Goal: Task Accomplishment & Management: Use online tool/utility

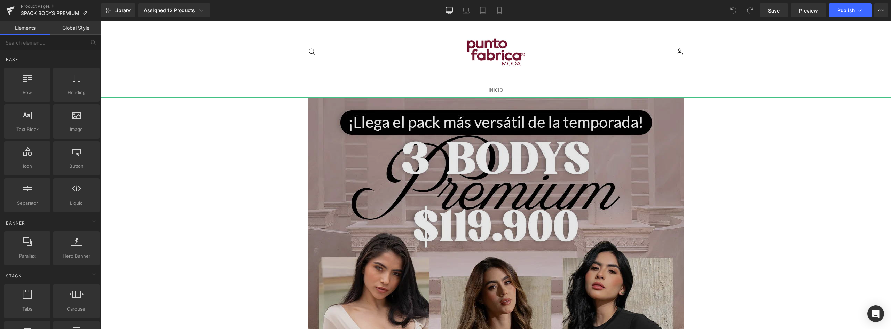
scroll to position [139, 0]
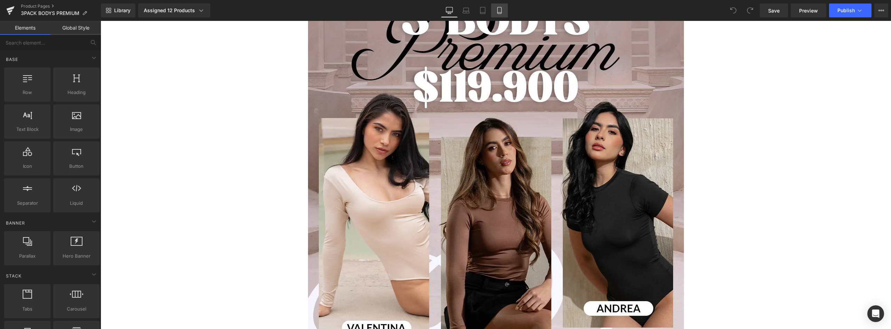
click at [500, 13] on icon at bounding box center [499, 13] width 4 height 0
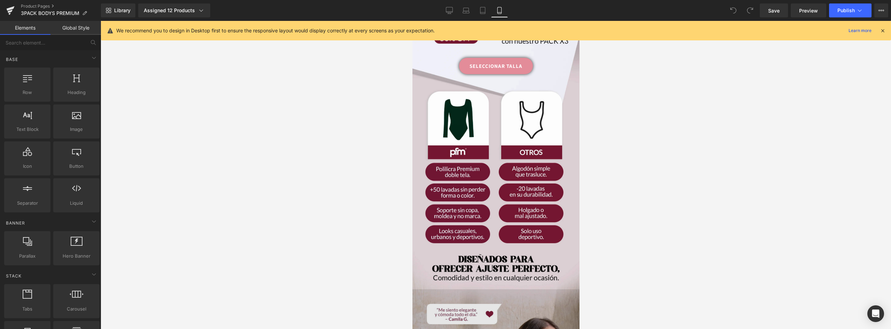
scroll to position [728, 0]
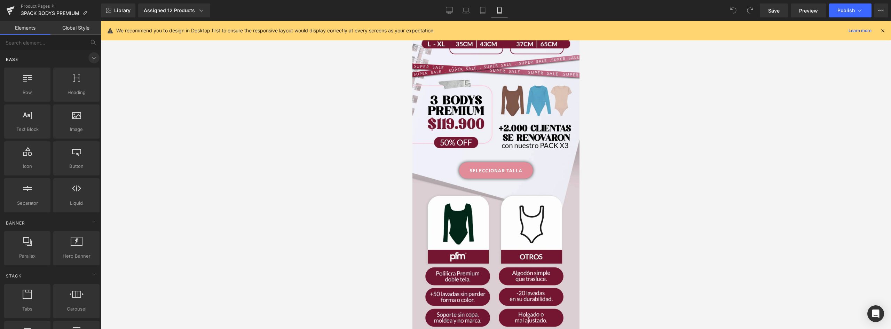
click at [91, 56] on icon at bounding box center [94, 58] width 8 height 8
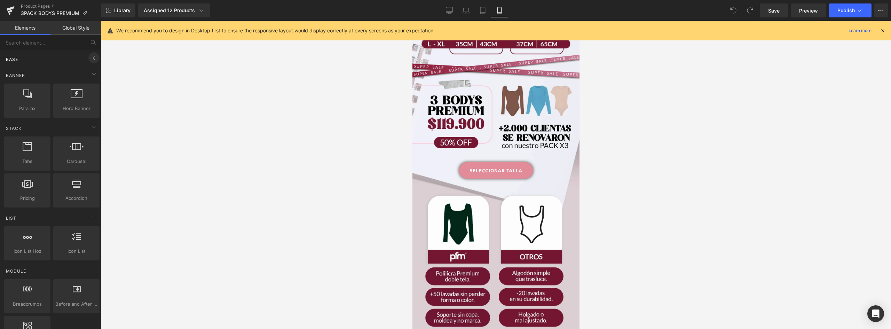
click at [91, 56] on icon at bounding box center [94, 58] width 8 height 8
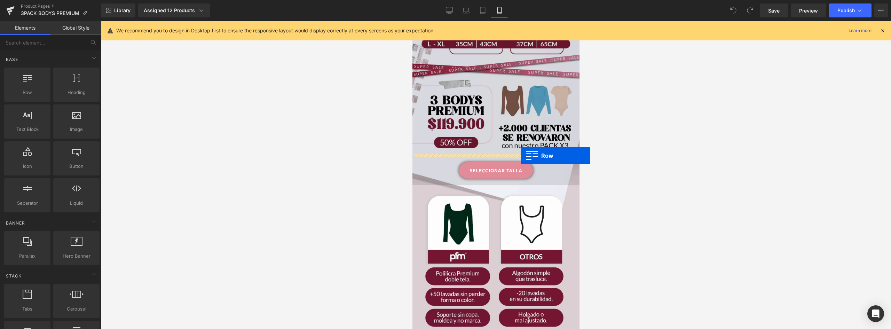
drag, startPoint x: 446, startPoint y: 109, endPoint x: 520, endPoint y: 156, distance: 87.5
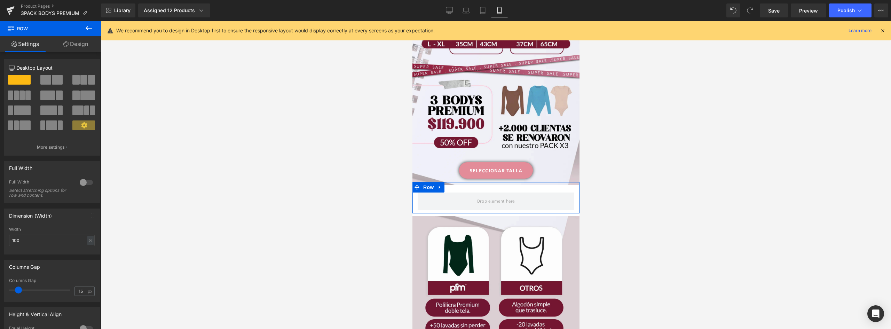
click at [71, 46] on link "Design" at bounding box center [75, 44] width 50 height 16
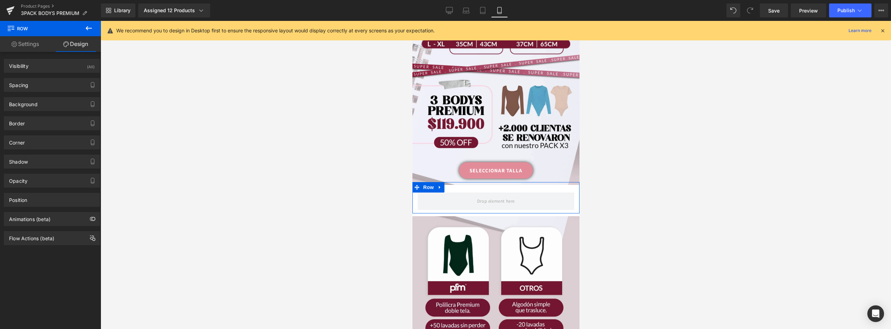
click at [31, 46] on link "Settings" at bounding box center [25, 44] width 50 height 16
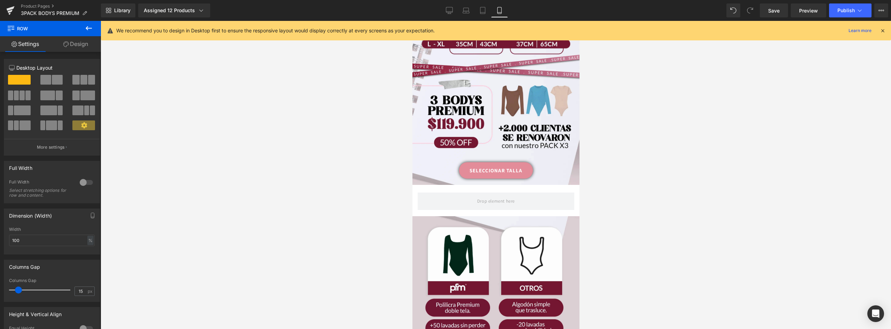
click at [88, 26] on icon at bounding box center [89, 28] width 6 height 4
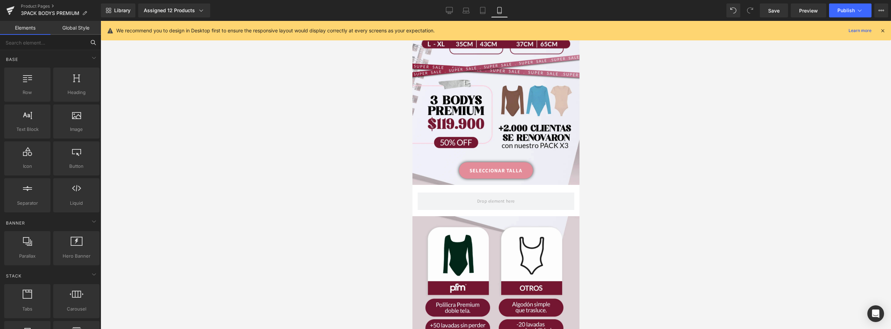
click at [56, 43] on input "text" at bounding box center [43, 42] width 86 height 15
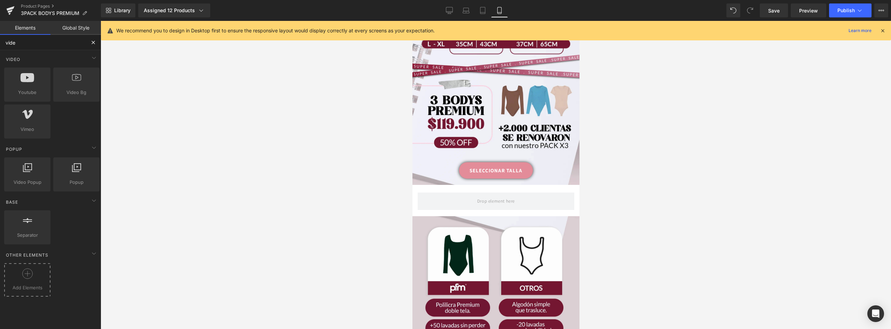
click at [23, 277] on circle at bounding box center [27, 274] width 10 height 10
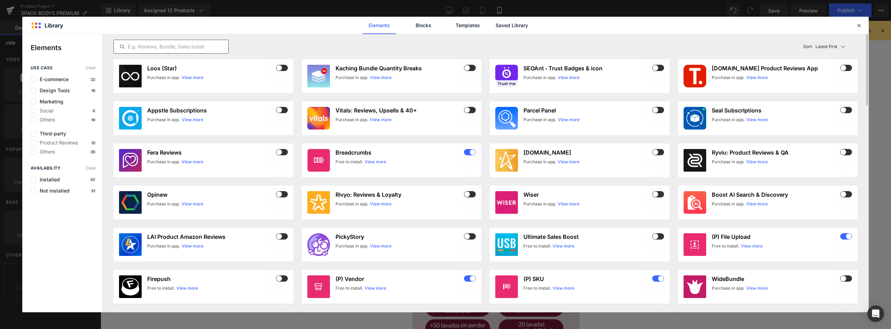
type input "vide"
click at [183, 47] on input "text" at bounding box center [171, 46] width 114 height 8
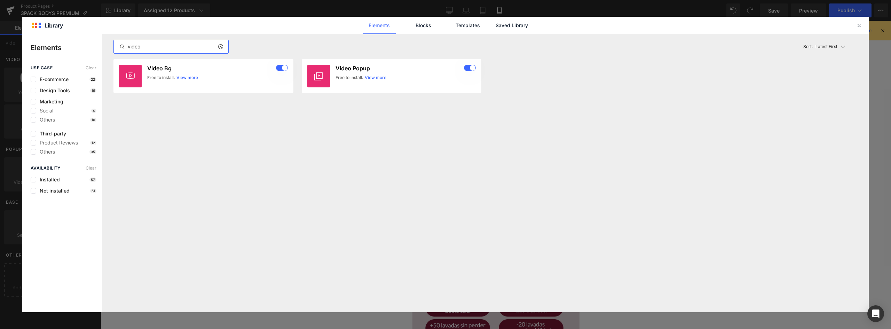
click at [148, 45] on input "video" at bounding box center [171, 46] width 114 height 8
drag, startPoint x: 181, startPoint y: 44, endPoint x: 103, endPoint y: 45, distance: 77.6
click at [103, 45] on div "video Latest First Most View Latest First Sort: Latest First Video Bg Free to i…" at bounding box center [485, 173] width 766 height 278
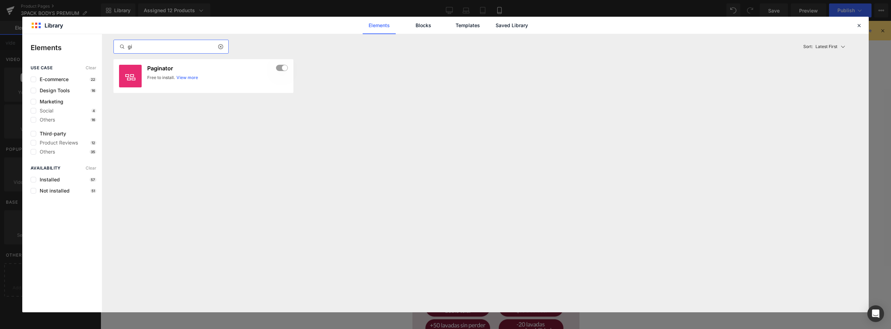
type input "g"
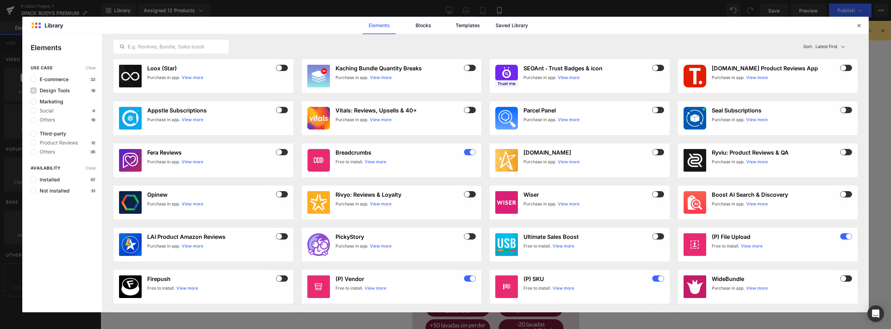
click at [64, 92] on span "Design Tools" at bounding box center [53, 91] width 34 height 6
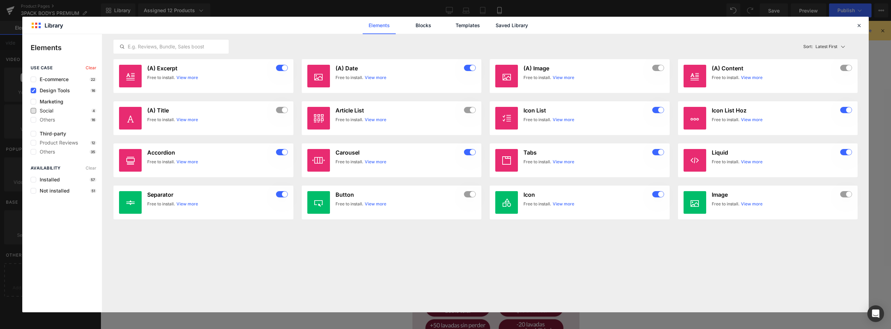
click at [53, 112] on span "Social" at bounding box center [44, 111] width 17 height 6
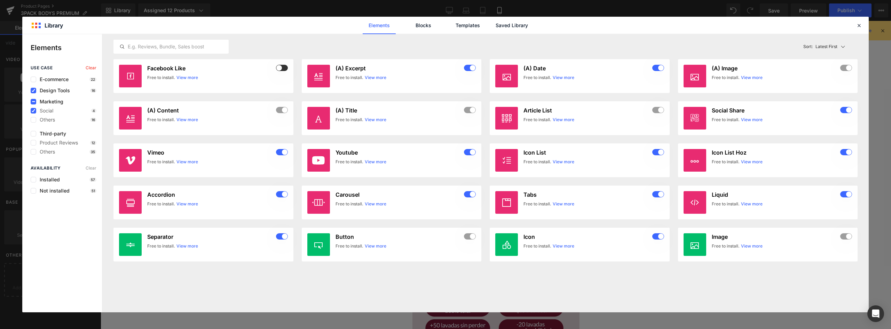
click at [46, 92] on span "Design Tools" at bounding box center [53, 91] width 34 height 6
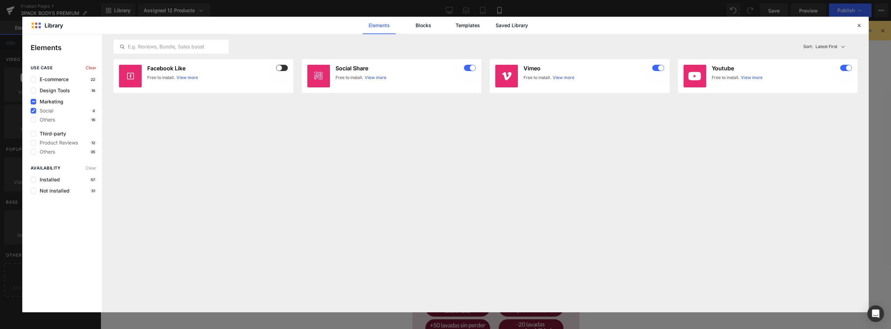
click at [42, 102] on span "Marketing" at bounding box center [49, 102] width 27 height 6
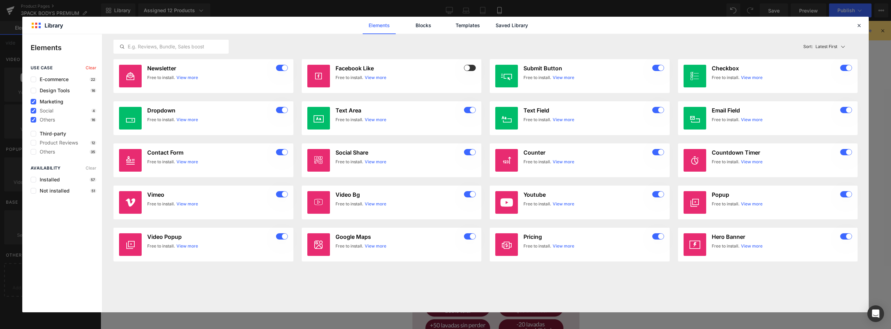
click at [36, 103] on span "Marketing" at bounding box center [49, 102] width 27 height 6
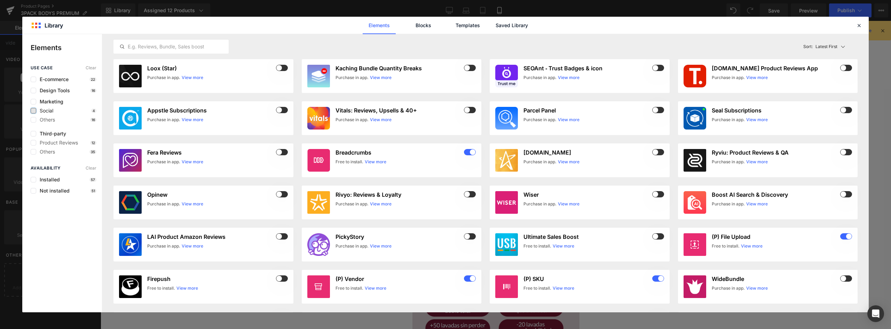
click at [34, 110] on label at bounding box center [34, 111] width 6 height 6
click at [33, 111] on input "checkbox" at bounding box center [33, 111] width 0 height 0
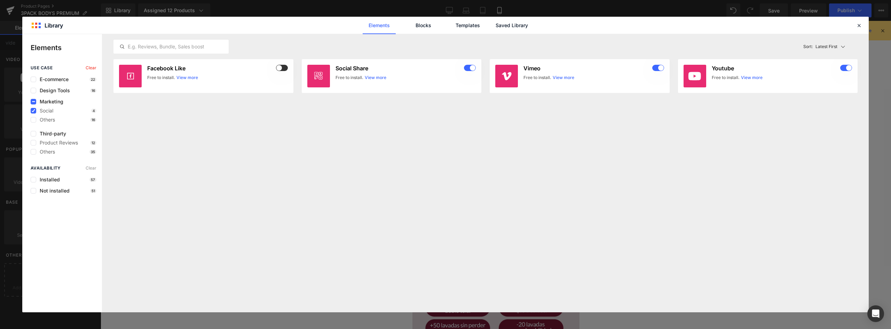
click at [37, 104] on span "Marketing" at bounding box center [49, 102] width 27 height 6
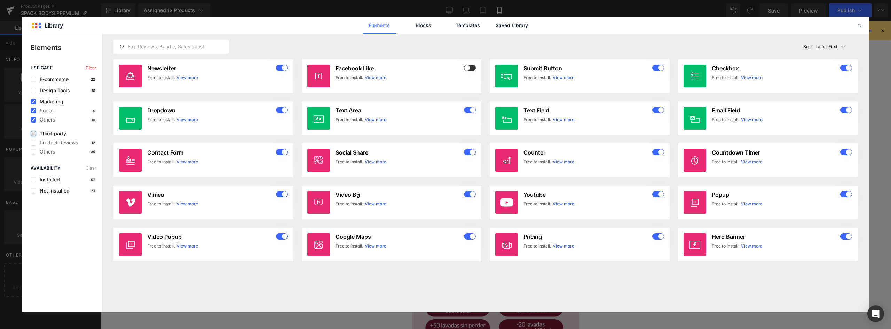
click at [33, 131] on label at bounding box center [34, 134] width 6 height 6
click at [33, 134] on input "checkbox" at bounding box center [33, 134] width 0 height 0
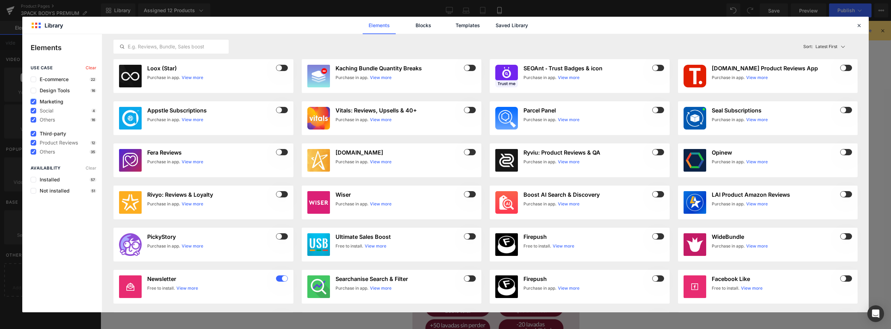
click at [35, 102] on label at bounding box center [34, 102] width 6 height 6
click at [33, 102] on input "checkbox" at bounding box center [33, 102] width 0 height 0
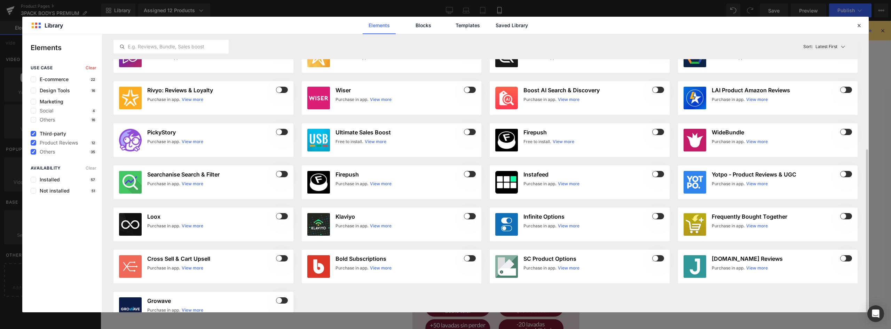
scroll to position [130, 0]
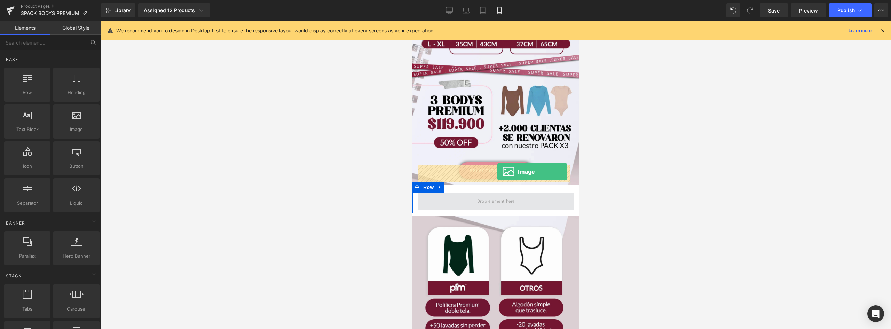
drag, startPoint x: 488, startPoint y: 144, endPoint x: 497, endPoint y: 172, distance: 29.3
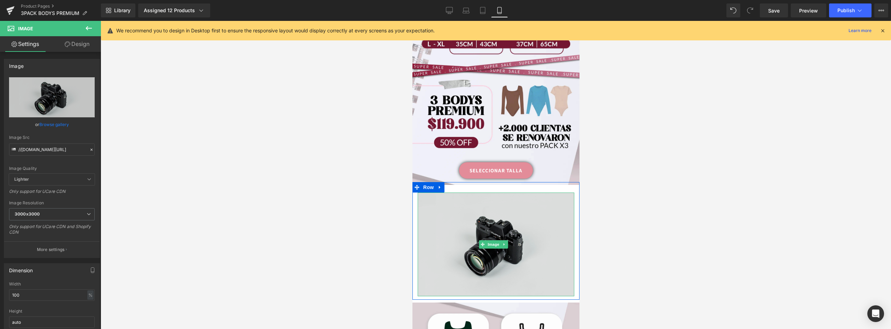
click at [527, 206] on img at bounding box center [495, 244] width 157 height 104
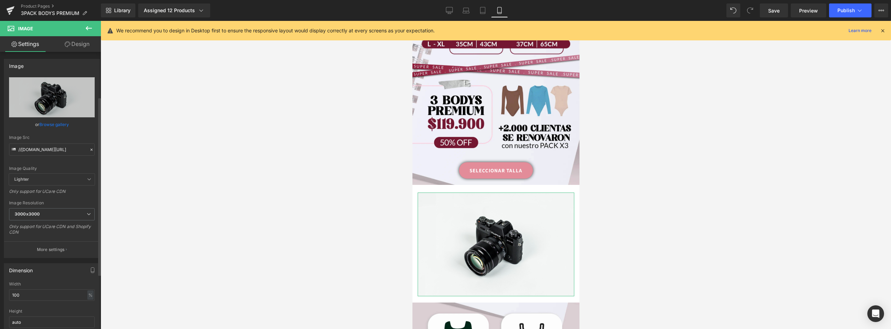
scroll to position [104, 0]
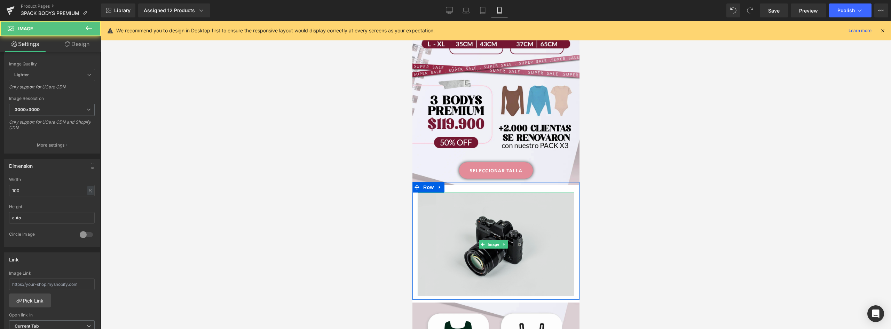
click at [537, 192] on img at bounding box center [495, 244] width 157 height 104
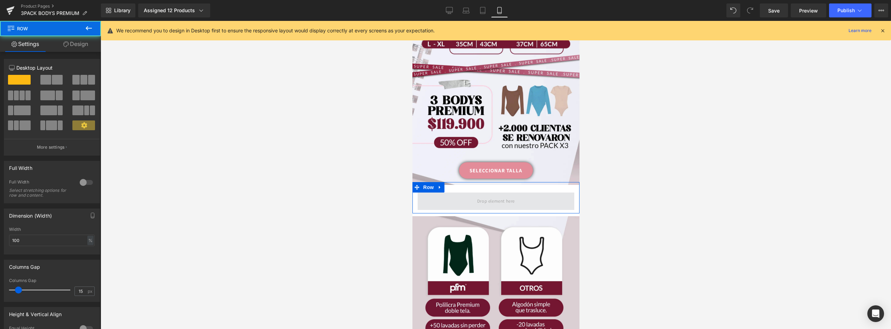
click at [442, 192] on span at bounding box center [495, 200] width 157 height 17
click at [82, 180] on div at bounding box center [86, 182] width 17 height 11
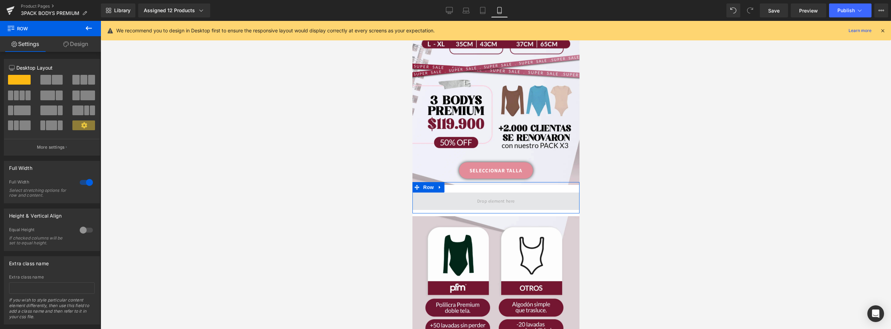
click at [449, 192] on span at bounding box center [495, 200] width 167 height 17
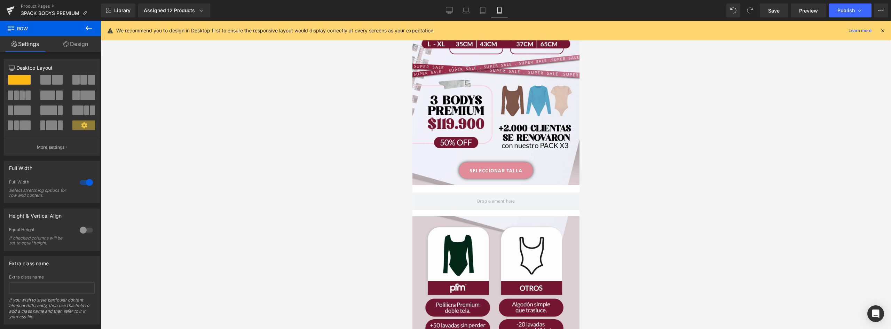
click at [88, 30] on icon at bounding box center [89, 28] width 6 height 4
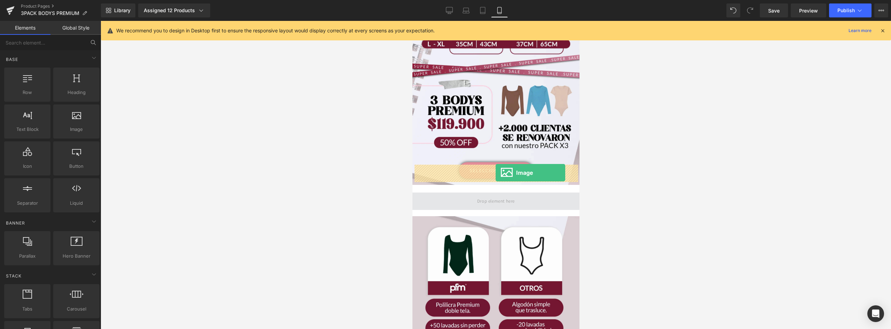
drag, startPoint x: 730, startPoint y: 171, endPoint x: 495, endPoint y: 173, distance: 235.6
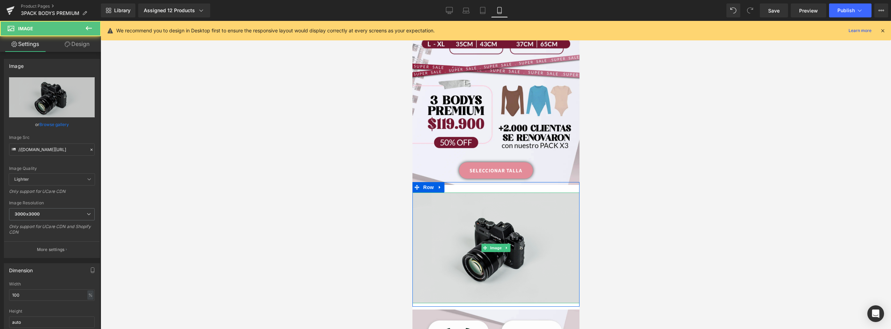
click at [453, 192] on img at bounding box center [495, 247] width 167 height 111
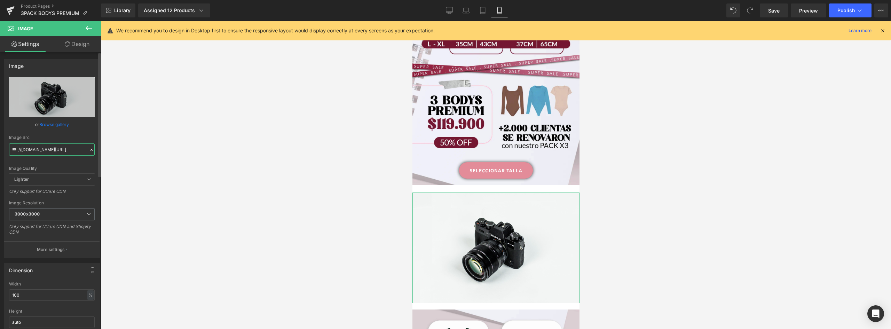
click at [49, 148] on input "//[DOMAIN_NAME][URL]" at bounding box center [52, 149] width 86 height 12
drag, startPoint x: 39, startPoint y: 152, endPoint x: 249, endPoint y: 156, distance: 209.8
click at [249, 156] on div "Image You are previewing how the will restyle your page. You can not edit Eleme…" at bounding box center [445, 170] width 891 height 341
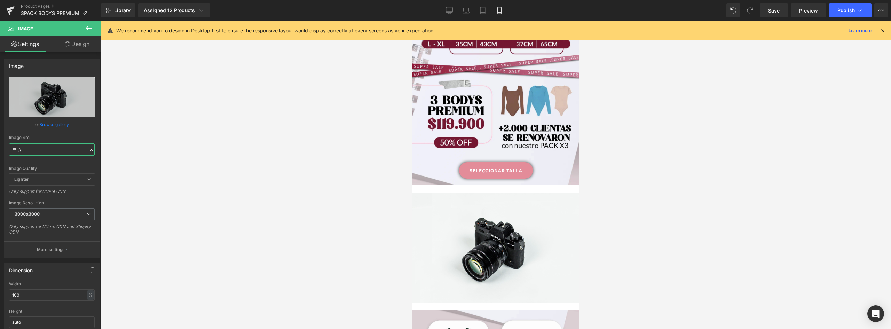
type input "/"
paste input "[URL][DOMAIN_NAME]"
type input "[URL][DOMAIN_NAME]"
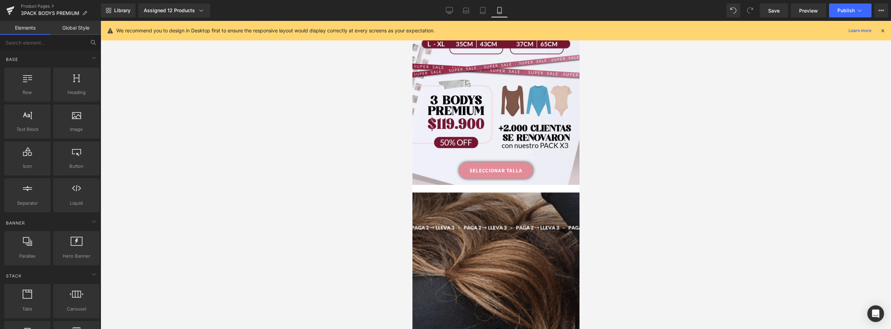
click at [240, 181] on div at bounding box center [496, 175] width 790 height 308
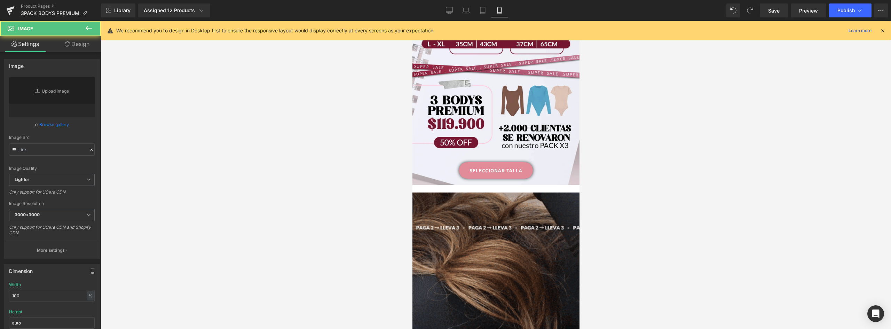
type input "[URL][DOMAIN_NAME]"
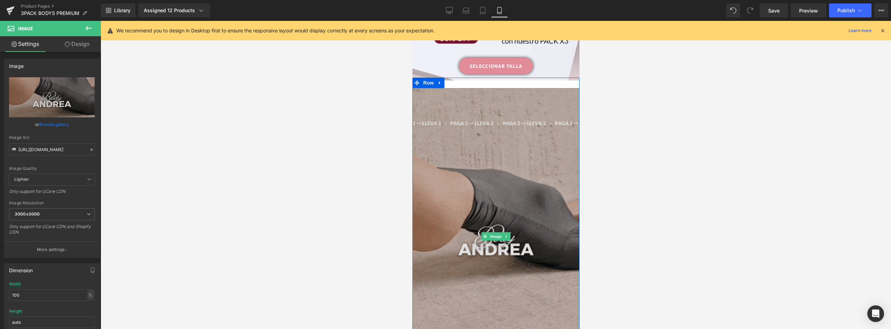
scroll to position [798, 0]
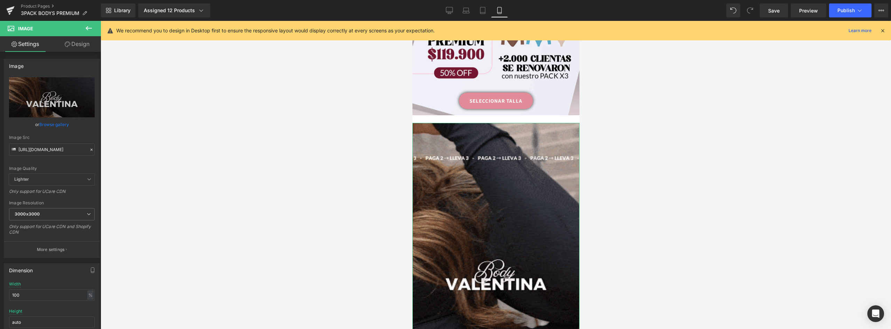
click at [76, 43] on link "Design" at bounding box center [77, 44] width 50 height 16
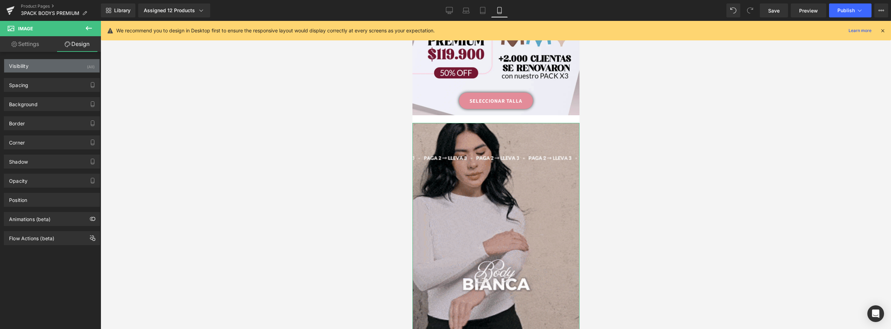
click at [30, 65] on div "Visibility (All)" at bounding box center [51, 65] width 95 height 13
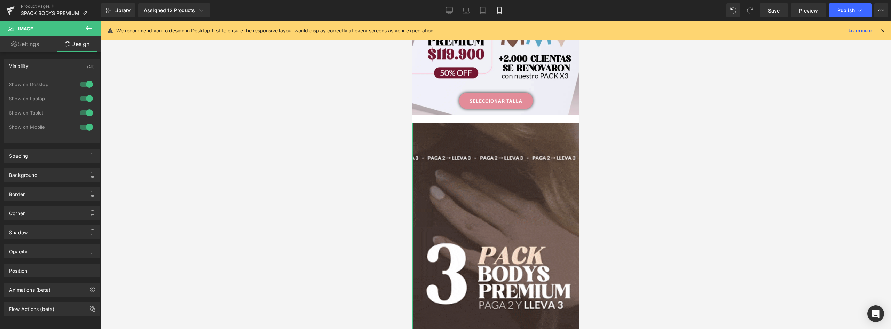
click at [84, 83] on div at bounding box center [86, 84] width 17 height 11
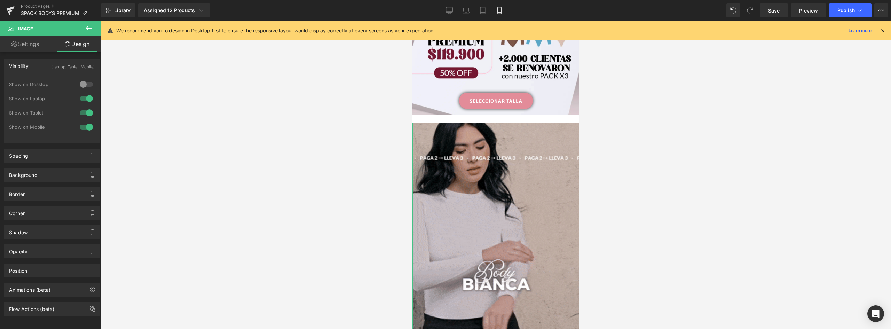
click at [85, 94] on div at bounding box center [86, 98] width 17 height 11
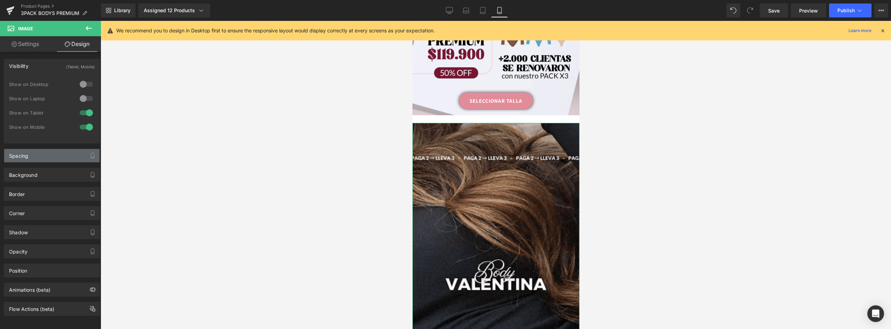
click at [58, 159] on div "Spacing" at bounding box center [51, 155] width 95 height 13
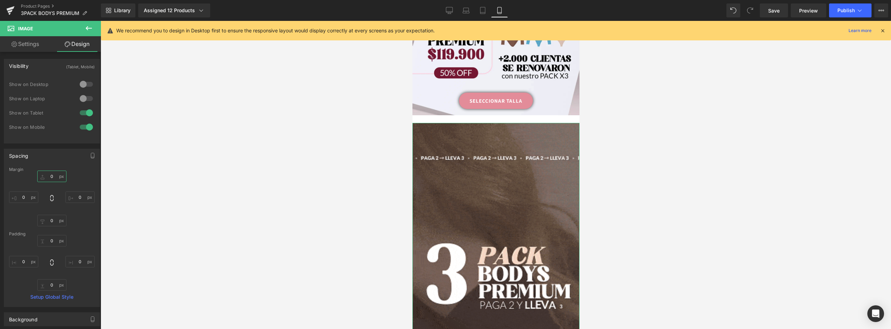
click at [52, 174] on input "0" at bounding box center [51, 175] width 29 height 11
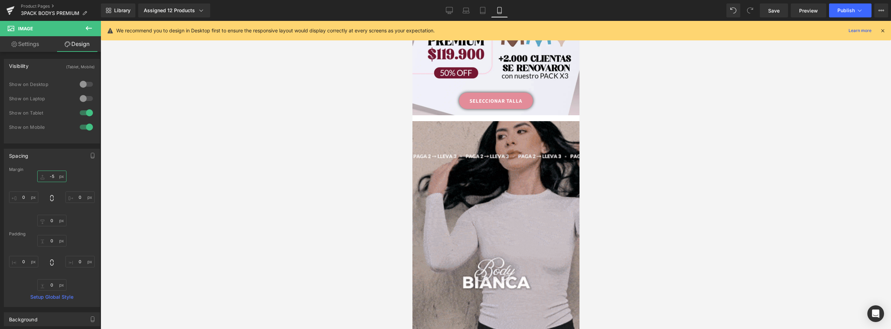
type input "-"
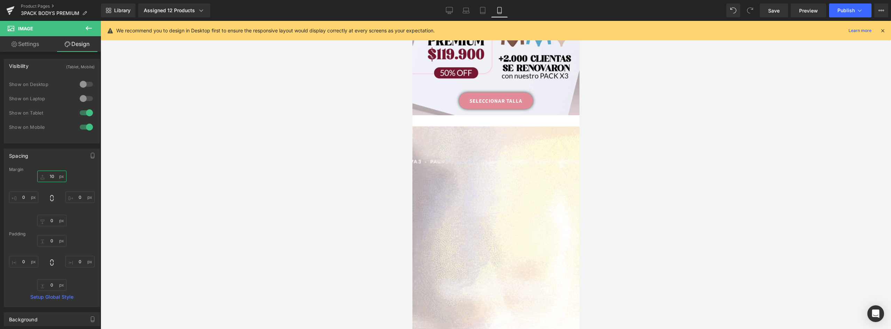
type input "1"
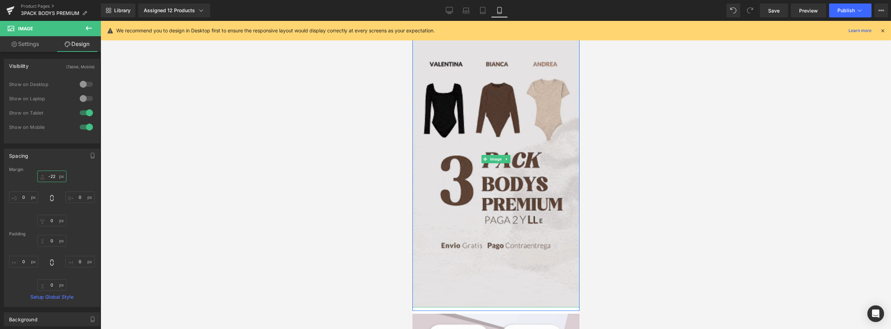
scroll to position [937, 0]
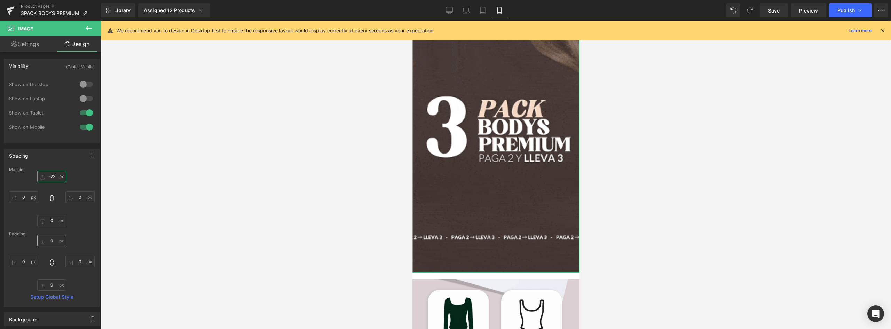
type input "-22"
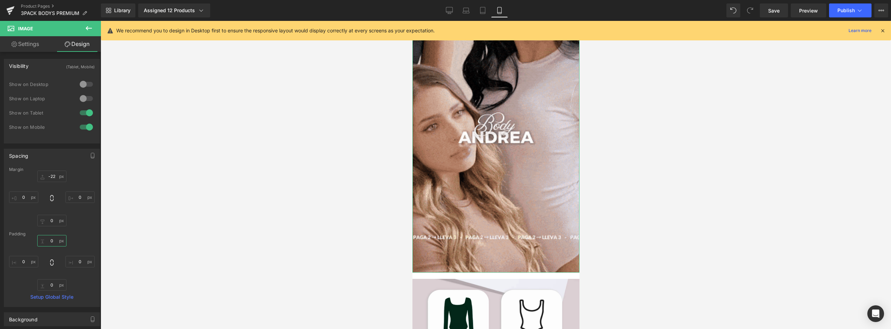
click at [52, 239] on input "0" at bounding box center [51, 240] width 29 height 11
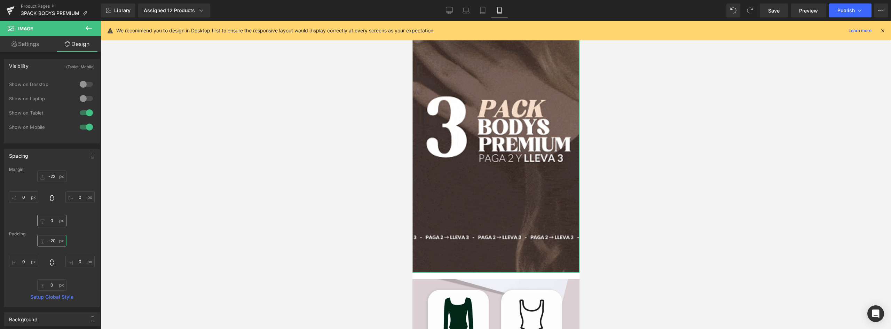
type input "-20"
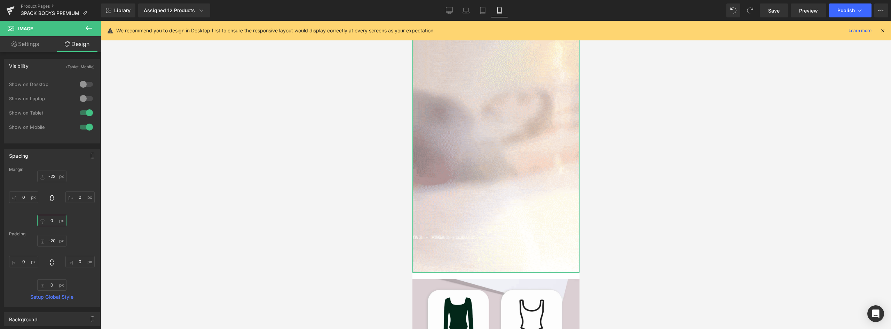
click at [49, 220] on input "0" at bounding box center [51, 220] width 29 height 11
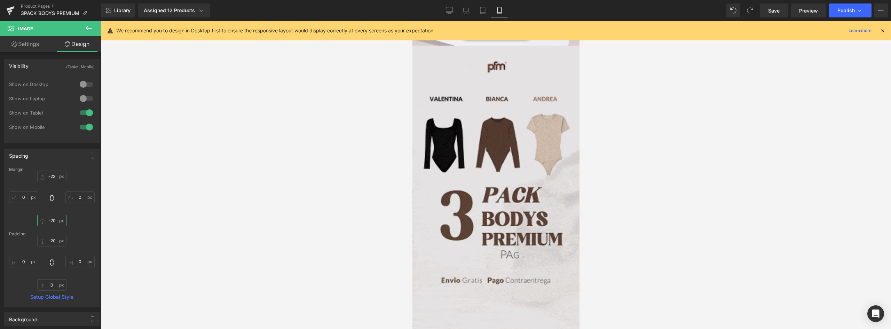
scroll to position [798, 0]
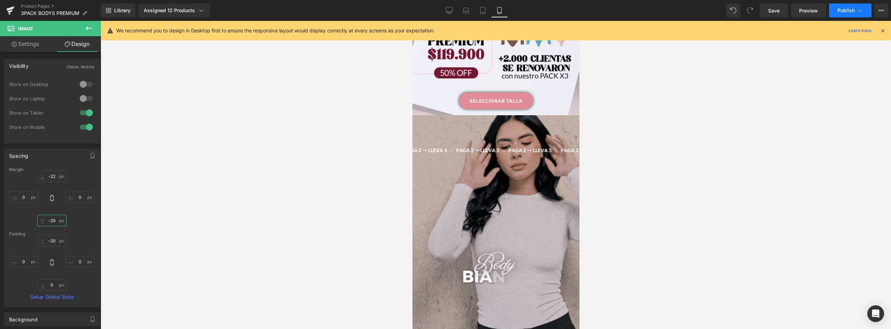
type input "-20"
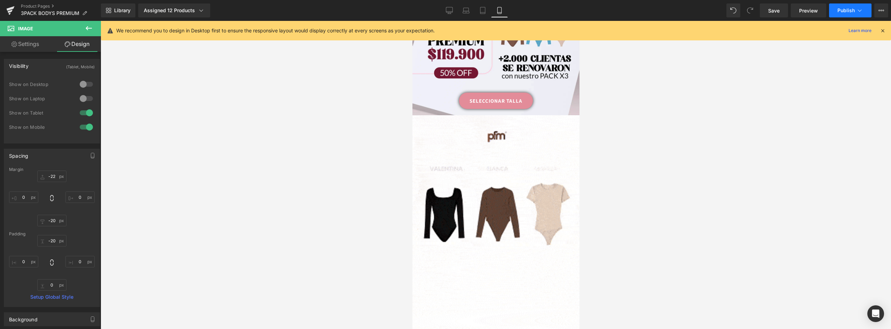
click at [848, 6] on button "Publish" at bounding box center [850, 10] width 42 height 14
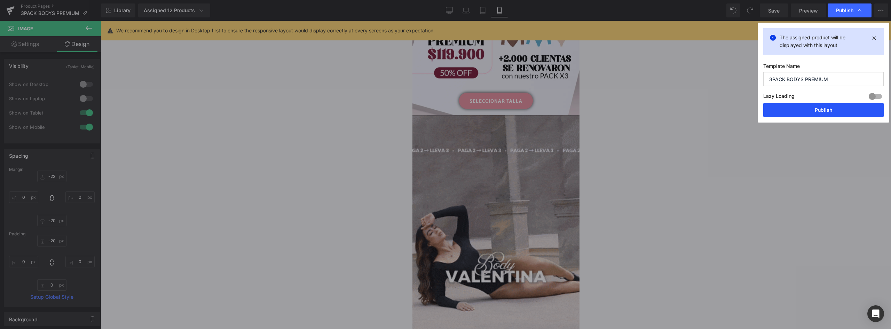
click at [818, 114] on button "Publish" at bounding box center [823, 110] width 120 height 14
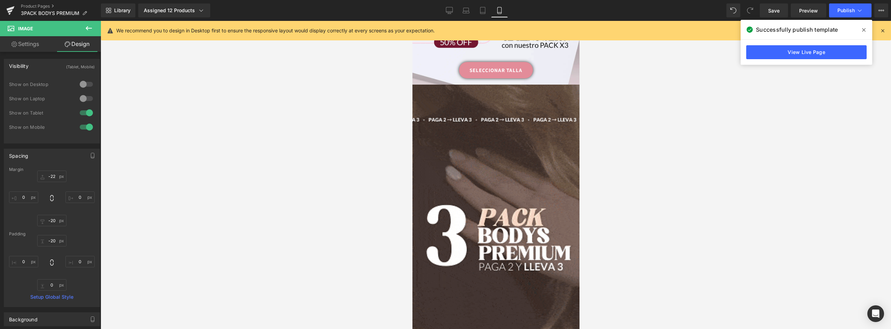
scroll to position [840, 0]
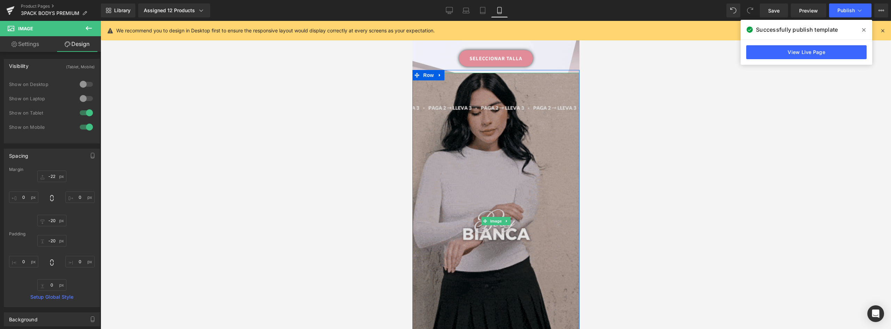
click at [481, 138] on img at bounding box center [495, 221] width 167 height 296
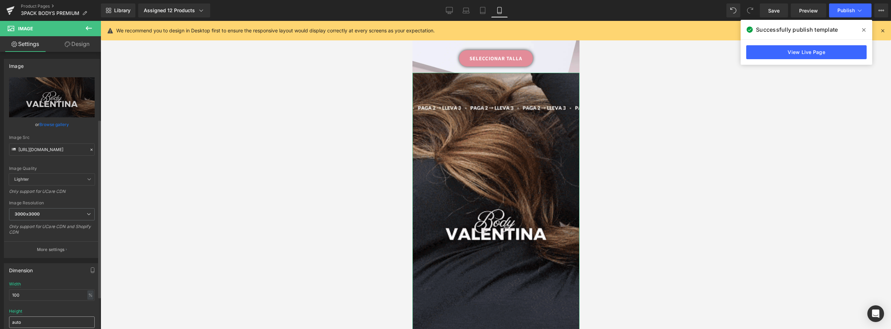
scroll to position [104, 0]
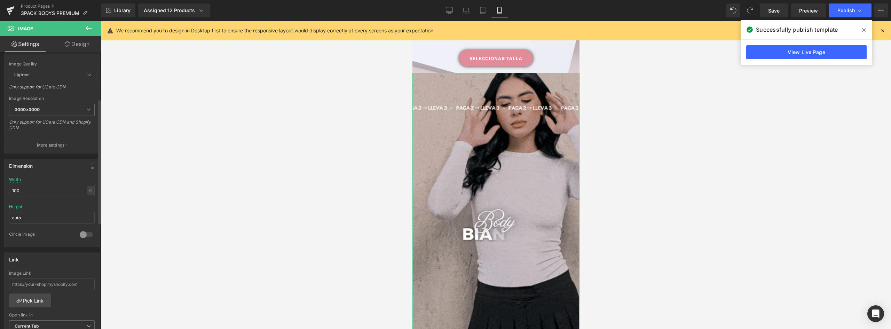
drag, startPoint x: 46, startPoint y: 191, endPoint x: 0, endPoint y: 191, distance: 45.6
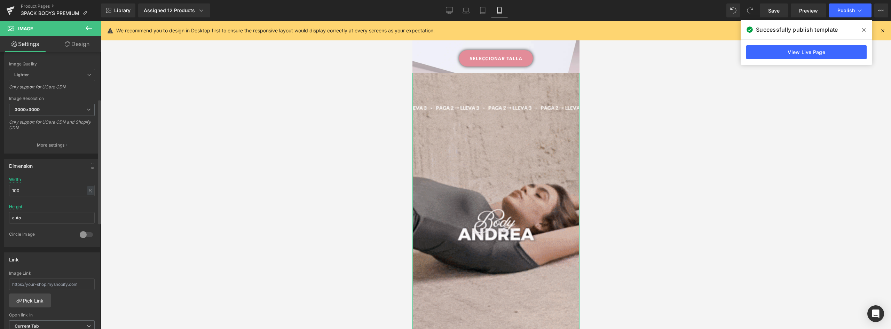
click at [0, 191] on div "Dimension 100% Width 100 % % px auto Height auto 0 Circle Image" at bounding box center [52, 200] width 104 height 94
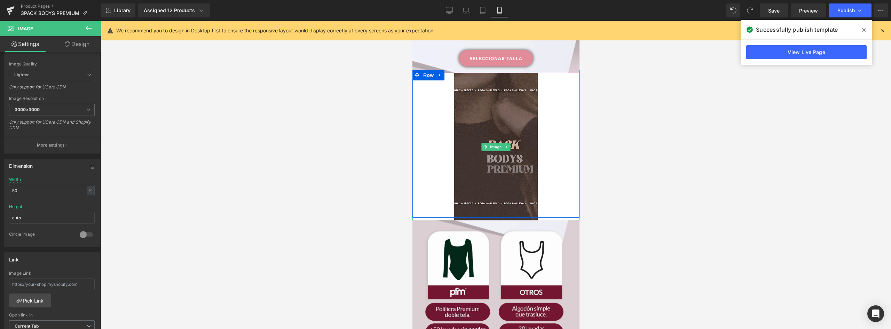
scroll to position [806, 0]
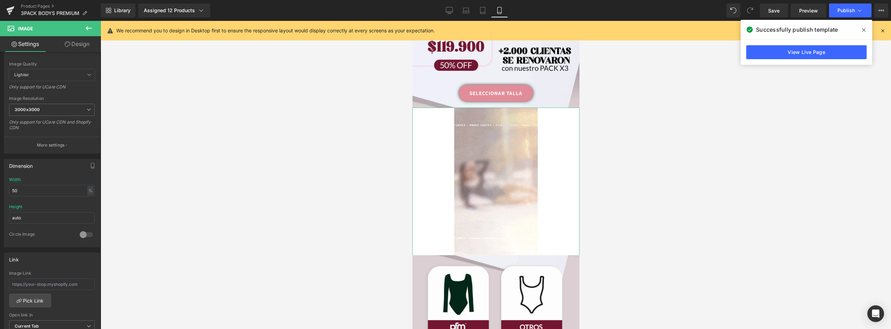
drag, startPoint x: 29, startPoint y: 190, endPoint x: -5, endPoint y: 190, distance: 34.1
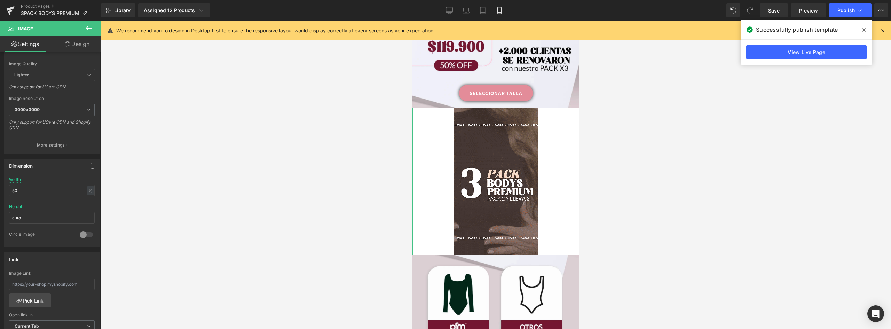
click at [0, 190] on html "Image You are previewing how the will restyle your page. You can not edit Eleme…" at bounding box center [445, 164] width 891 height 329
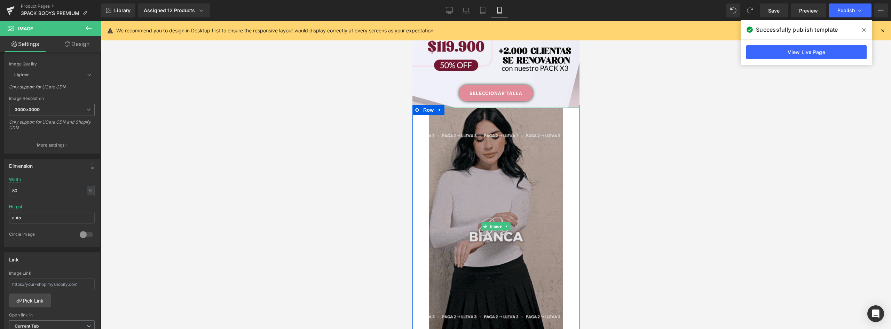
scroll to position [840, 0]
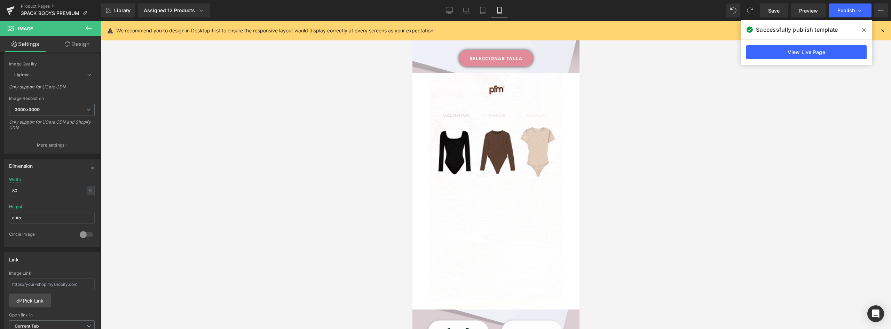
drag, startPoint x: 59, startPoint y: 187, endPoint x: -14, endPoint y: 186, distance: 72.7
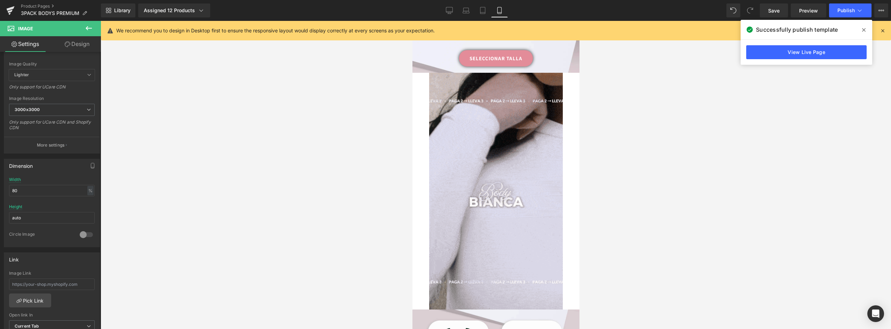
click at [0, 186] on html "Image You are previewing how the will restyle your page. You can not edit Eleme…" at bounding box center [445, 164] width 891 height 329
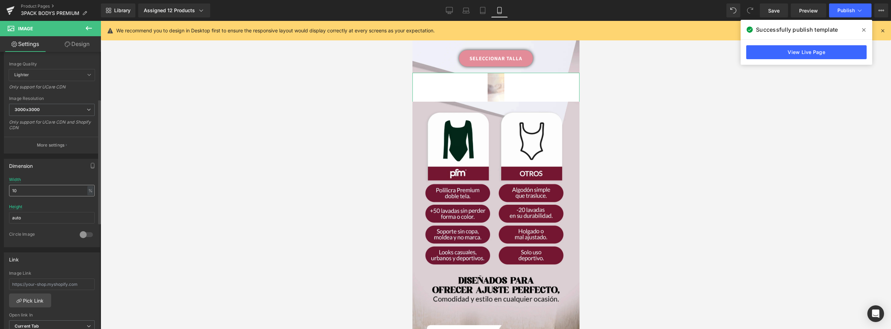
type input "100"
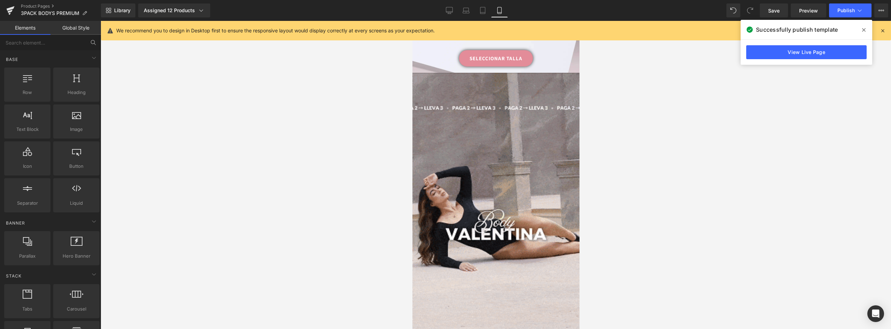
click at [691, 166] on div at bounding box center [496, 175] width 790 height 308
